Goal: Find specific page/section: Find specific page/section

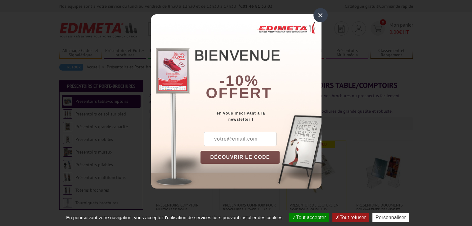
click at [216, 142] on input "text" at bounding box center [240, 139] width 73 height 14
click at [300, 216] on button "Tout accepter" at bounding box center [309, 217] width 40 height 9
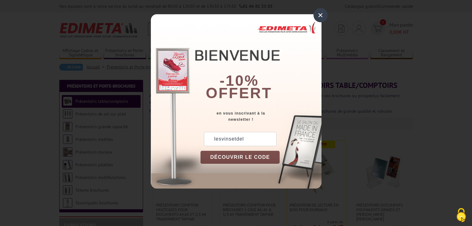
click at [251, 137] on input "lesvinsetdel" at bounding box center [240, 139] width 73 height 14
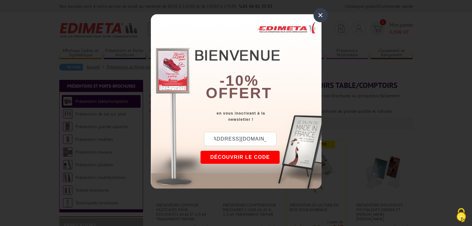
scroll to position [0, 24]
type input "lesvinsetdelicesdemarie@sfr.fr"
click at [249, 157] on button "DÉCOUVRIR LE CODE" at bounding box center [239, 157] width 79 height 13
click at [321, 17] on div "×" at bounding box center [320, 15] width 14 height 14
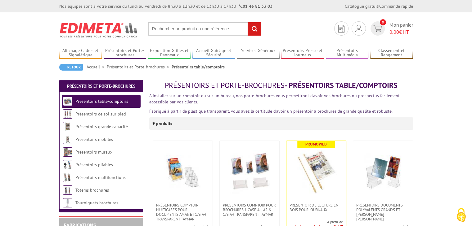
click at [92, 150] on link "Présentoirs muraux" at bounding box center [93, 152] width 37 height 6
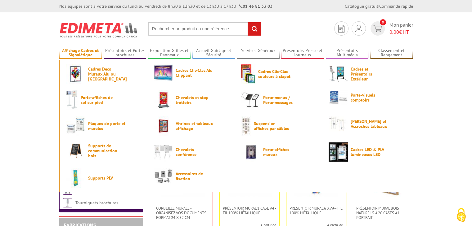
click at [81, 51] on link "Affichage Cadres et Signalétique" at bounding box center [80, 53] width 43 height 10
